Goal: Task Accomplishment & Management: Use online tool/utility

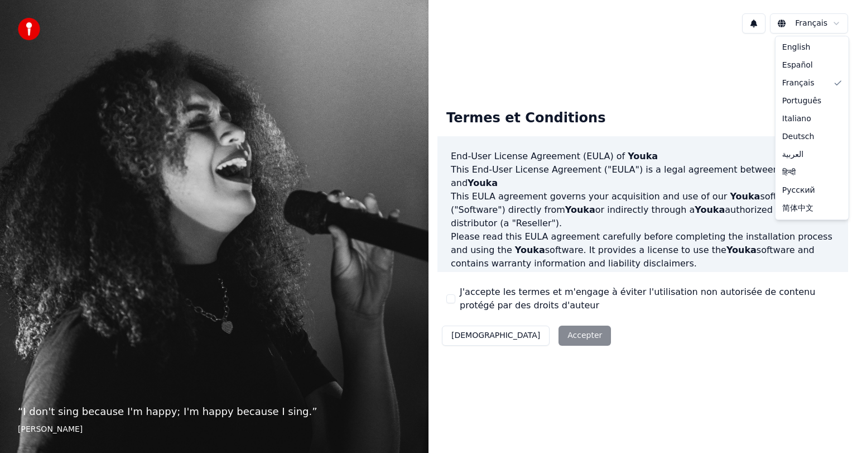
click at [821, 23] on html "“ I don't sing because I'm happy; I'm happy because I sing. ” William James Fra…" at bounding box center [428, 226] width 857 height 453
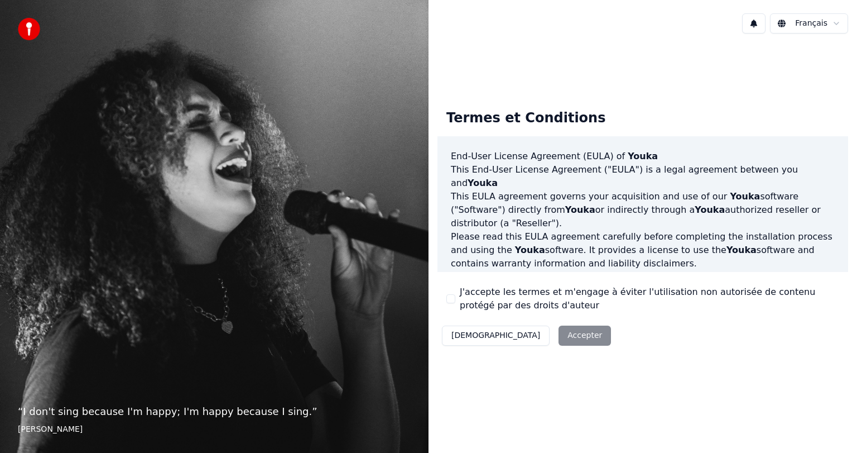
click at [516, 334] on div "Décliner Accepter" at bounding box center [527, 335] width 178 height 29
click at [519, 329] on div "Décliner Accepter" at bounding box center [527, 335] width 178 height 29
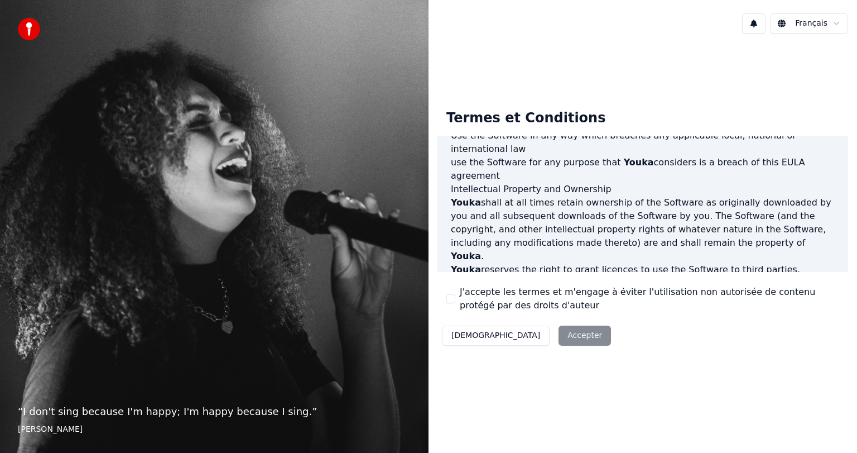
scroll to position [601, 0]
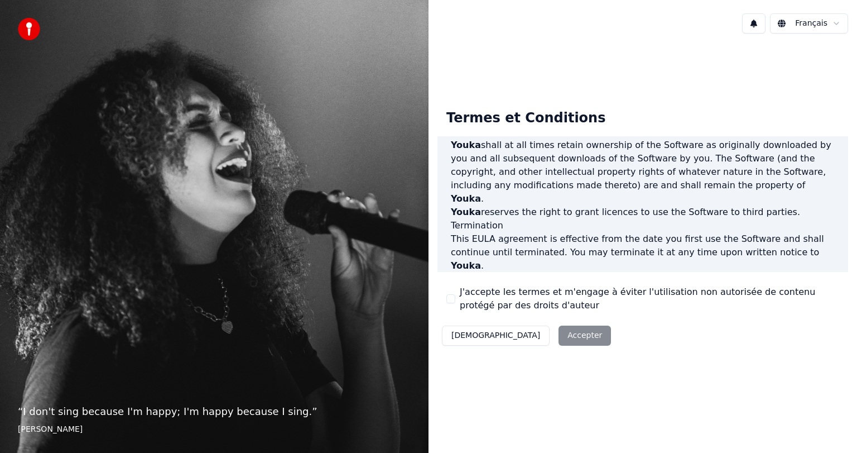
click at [450, 297] on button "J'accepte les termes et m'engage à éviter l'utilisation non autorisée de conten…" at bounding box center [451, 298] width 9 height 9
click at [559, 333] on button "Accepter" at bounding box center [585, 335] width 52 height 20
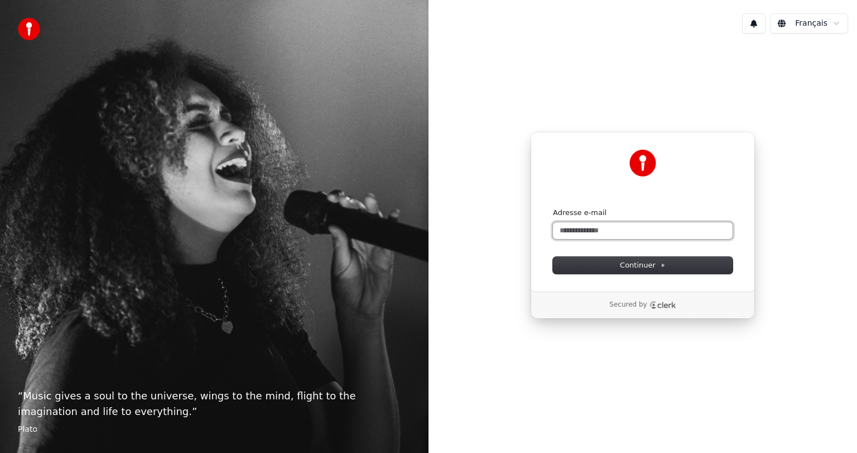
click at [581, 227] on input "Adresse e-mail" at bounding box center [643, 230] width 180 height 17
click at [653, 263] on span "Continuer" at bounding box center [643, 265] width 46 height 10
click at [614, 230] on input "**********" at bounding box center [643, 230] width 180 height 17
click at [613, 230] on input "**********" at bounding box center [643, 230] width 180 height 17
click at [644, 263] on span "Continuer" at bounding box center [643, 265] width 46 height 10
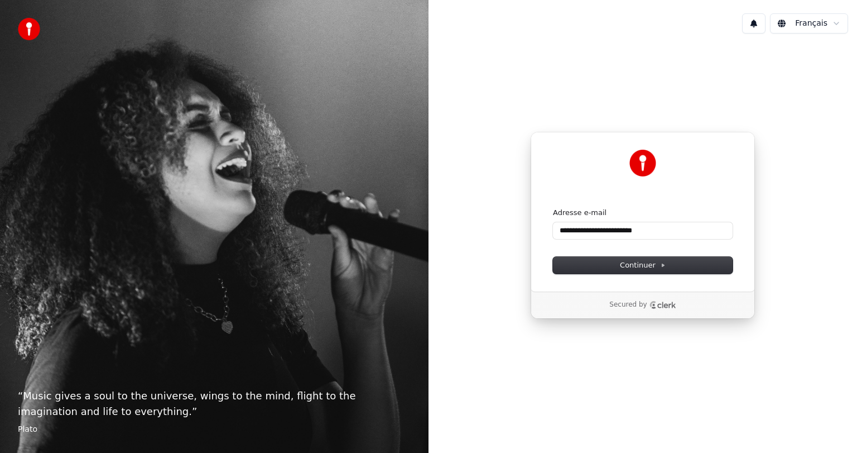
type input "**********"
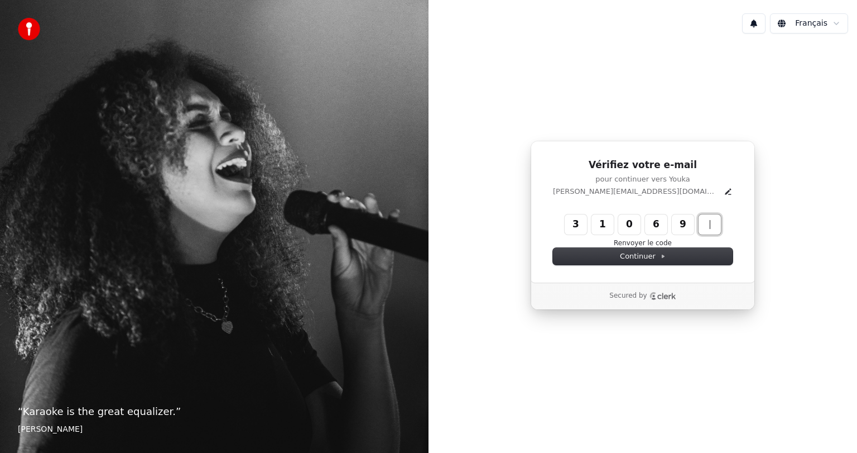
type input "******"
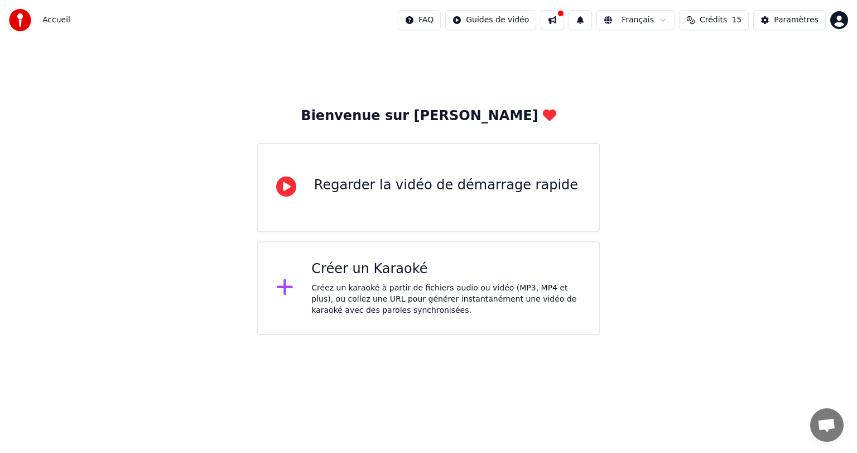
click at [400, 184] on div "Regarder la vidéo de démarrage rapide" at bounding box center [446, 185] width 264 height 18
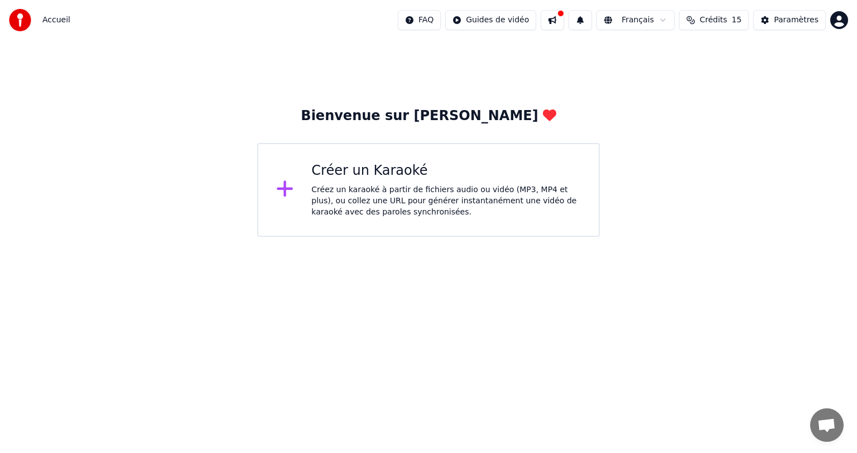
click at [357, 190] on div "Créez un karaoké à partir de fichiers audio ou vidéo (MP3, MP4 et plus), ou col…" at bounding box center [447, 200] width 270 height 33
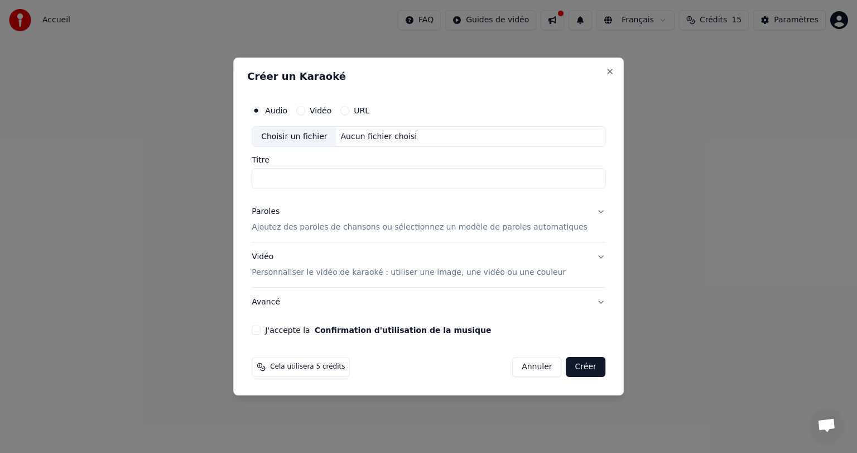
click at [514, 365] on button "Annuler" at bounding box center [536, 367] width 49 height 20
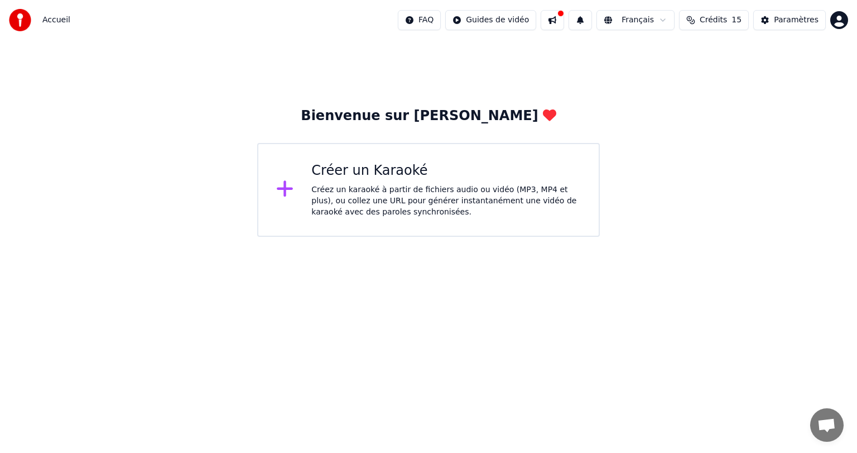
click at [56, 20] on span "Accueil" at bounding box center [56, 20] width 28 height 11
drag, startPoint x: 141, startPoint y: 57, endPoint x: 181, endPoint y: 69, distance: 42.4
click at [154, 61] on div "Bienvenue sur [PERSON_NAME] un Karaoké Créez un karaoké à partir de fichiers au…" at bounding box center [428, 138] width 857 height 197
click at [514, 20] on html "Accueil FAQ Guides de vidéo Français Crédits 15 Paramètres Bienvenue sur Youka …" at bounding box center [428, 118] width 857 height 237
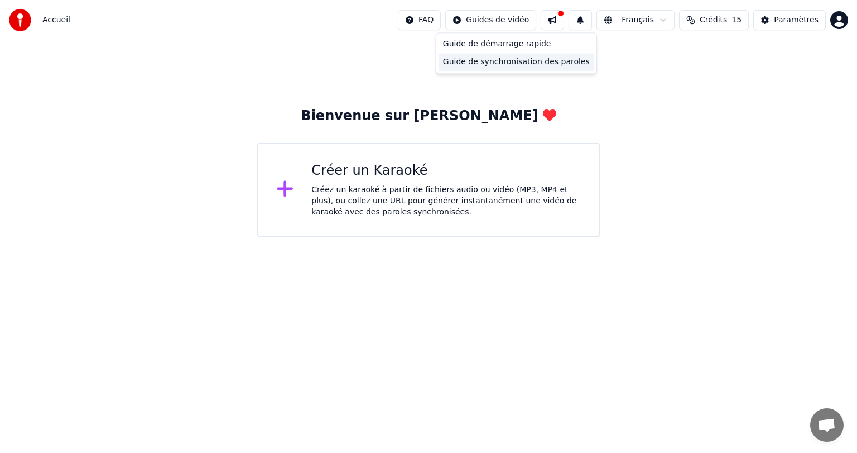
click at [499, 61] on div "Guide de synchronisation des paroles" at bounding box center [517, 62] width 156 height 18
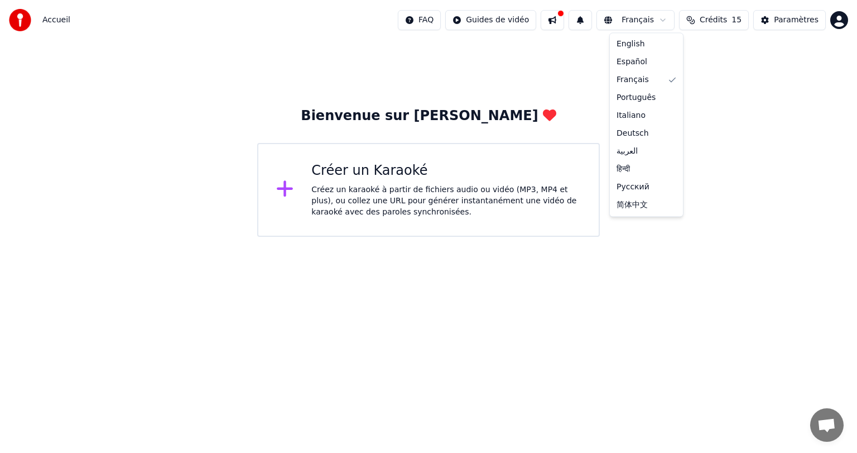
click at [669, 19] on html "Accueil FAQ Guides de vidéo Français Crédits 15 Paramètres Bienvenue sur Youka …" at bounding box center [428, 118] width 857 height 237
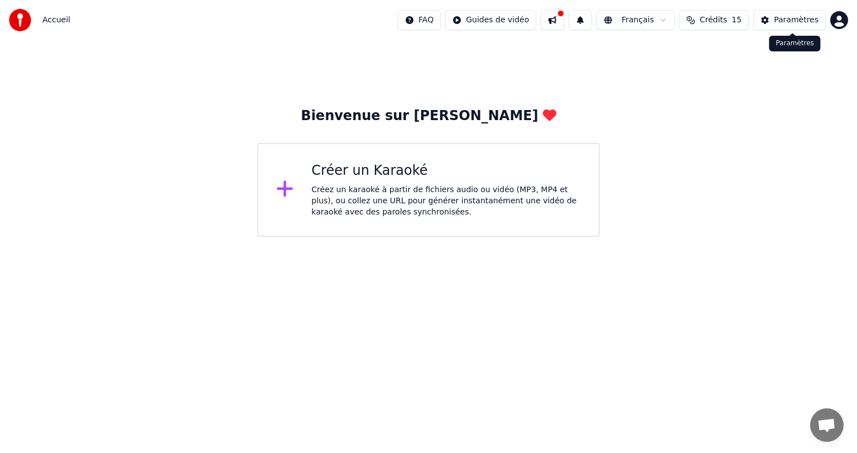
click at [783, 18] on div "Paramètres" at bounding box center [796, 20] width 45 height 11
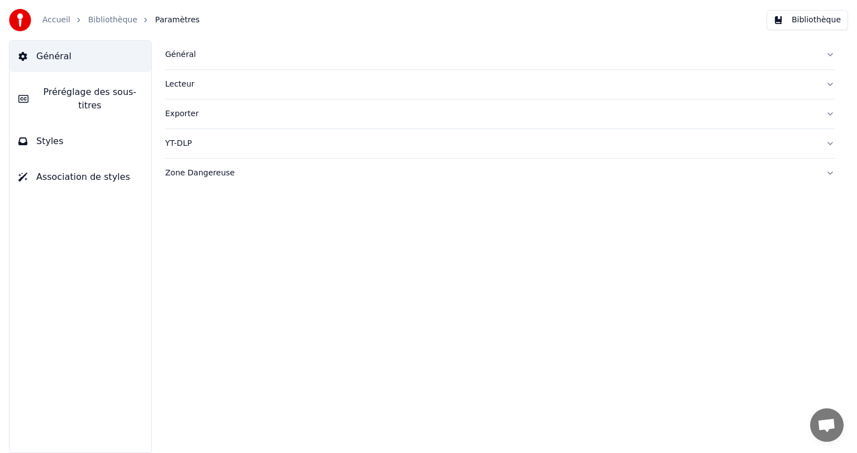
click at [112, 19] on link "Bibliothèque" at bounding box center [112, 20] width 49 height 11
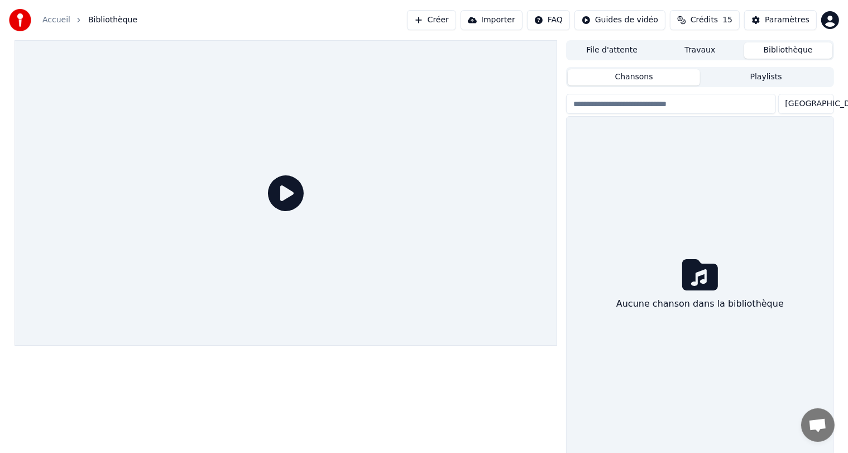
click at [282, 191] on icon at bounding box center [286, 193] width 36 height 36
click at [502, 18] on button "Importer" at bounding box center [492, 20] width 62 height 20
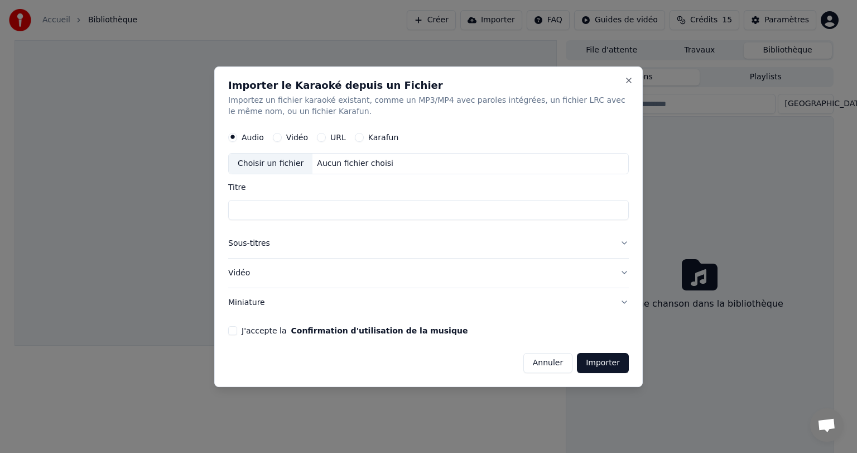
click at [232, 331] on button "J'accepte la Confirmation d'utilisation de la musique" at bounding box center [232, 329] width 9 height 9
click at [596, 362] on button "Importer" at bounding box center [603, 362] width 52 height 20
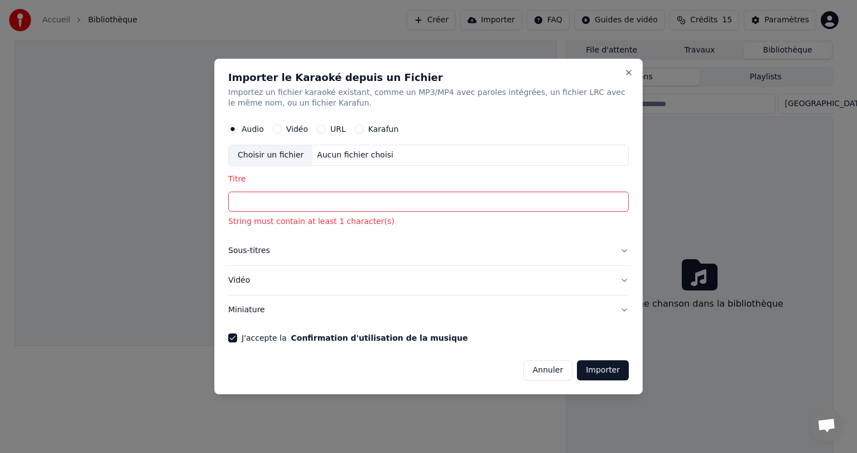
click at [590, 368] on button "Importer" at bounding box center [603, 370] width 52 height 20
click at [356, 128] on button "Karafun" at bounding box center [359, 129] width 9 height 9
click at [599, 375] on button "Importer" at bounding box center [603, 370] width 52 height 20
click at [276, 127] on button "Vidéo" at bounding box center [277, 129] width 9 height 9
click at [461, 269] on button "Vidéo" at bounding box center [428, 280] width 401 height 29
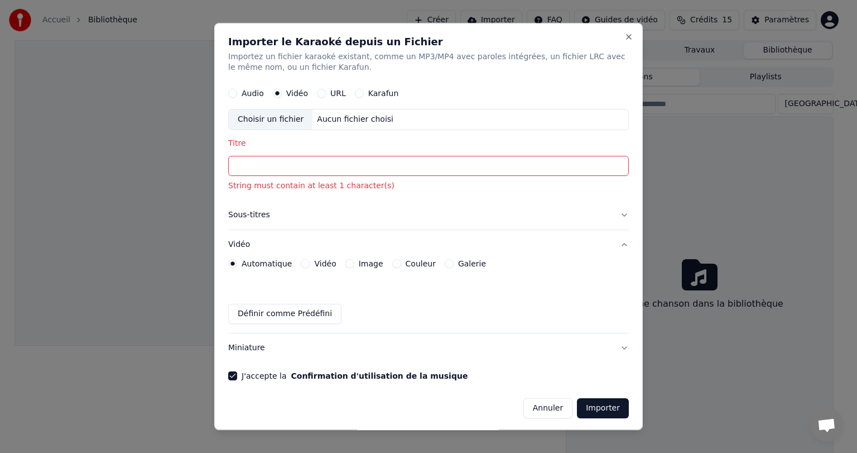
click at [543, 406] on button "Annuler" at bounding box center [548, 408] width 49 height 20
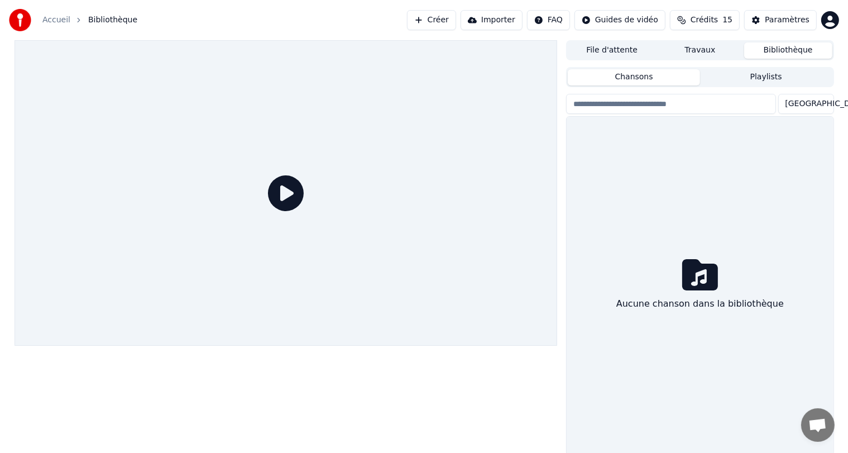
click at [688, 156] on div "Aucune chanson dans la bibliothèque" at bounding box center [700, 286] width 266 height 338
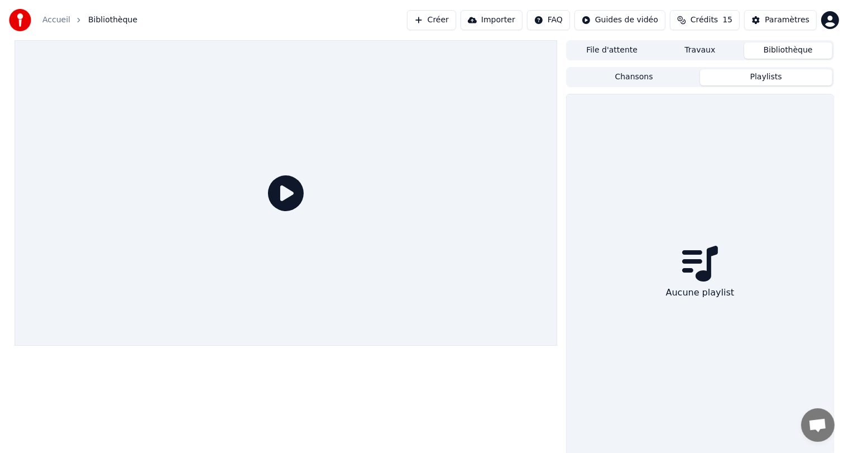
click at [760, 78] on button "Playlists" at bounding box center [766, 77] width 132 height 16
click at [761, 73] on button "Playlists" at bounding box center [766, 77] width 132 height 16
click at [101, 20] on span "Bibliothèque" at bounding box center [112, 20] width 49 height 11
click at [52, 18] on link "Accueil" at bounding box center [56, 20] width 28 height 11
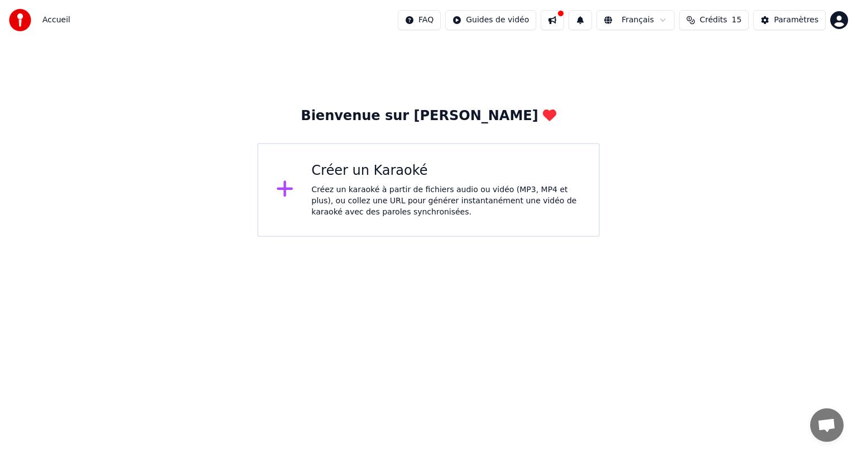
click at [712, 20] on span "Crédits" at bounding box center [713, 20] width 27 height 11
click at [672, 156] on div "Bienvenue sur [PERSON_NAME] un Karaoké Créez un karaoké à partir de fichiers au…" at bounding box center [428, 138] width 857 height 197
click at [51, 18] on span "Accueil" at bounding box center [56, 20] width 28 height 11
click at [514, 20] on html "Accueil FAQ Guides de vidéo Français Crédits 15 Paramètres Bienvenue sur Youka …" at bounding box center [428, 118] width 857 height 237
click at [501, 43] on div "Guide de démarrage rapide" at bounding box center [517, 44] width 156 height 18
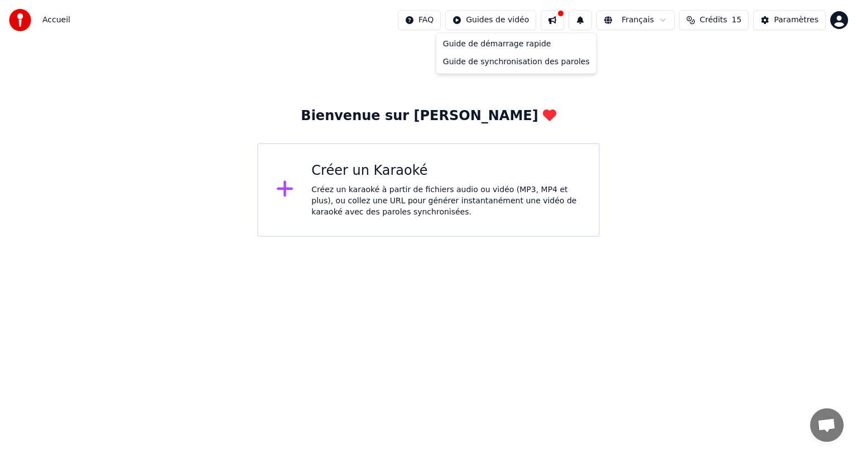
click at [532, 20] on html "Accueil FAQ Guides de vidéo Français Crédits 15 Paramètres Bienvenue sur Youka …" at bounding box center [428, 118] width 857 height 237
drag, startPoint x: 611, startPoint y: 121, endPoint x: 606, endPoint y: 126, distance: 7.1
click at [610, 124] on html "Accueil FAQ Guides de vidéo Français Crédits 15 Paramètres Bienvenue sur Youka …" at bounding box center [428, 118] width 857 height 237
